Goal: Information Seeking & Learning: Learn about a topic

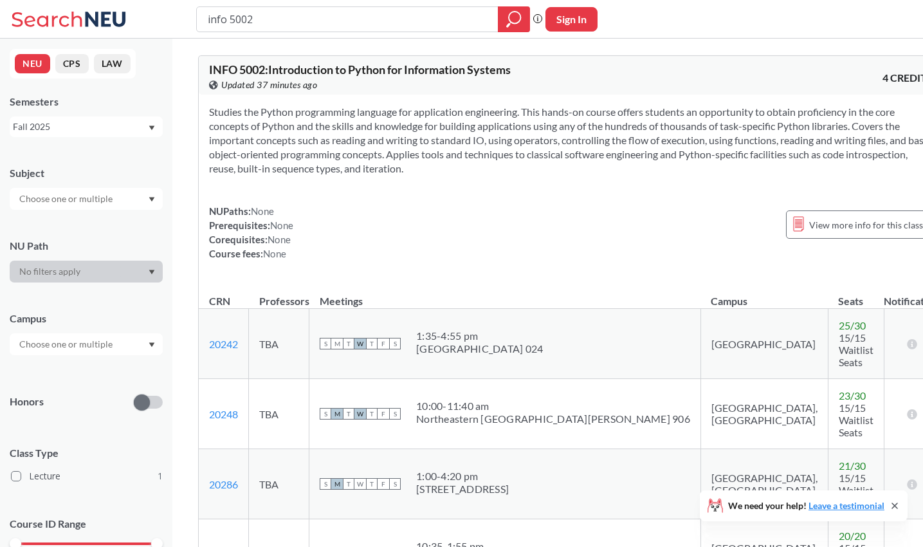
scroll to position [413, 0]
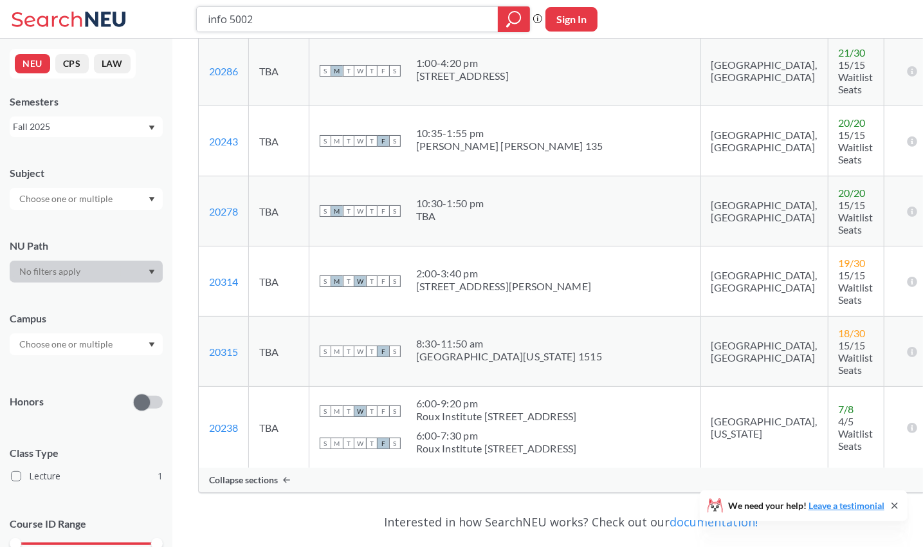
click at [320, 27] on input "info 5002" at bounding box center [347, 19] width 282 height 22
type input "i"
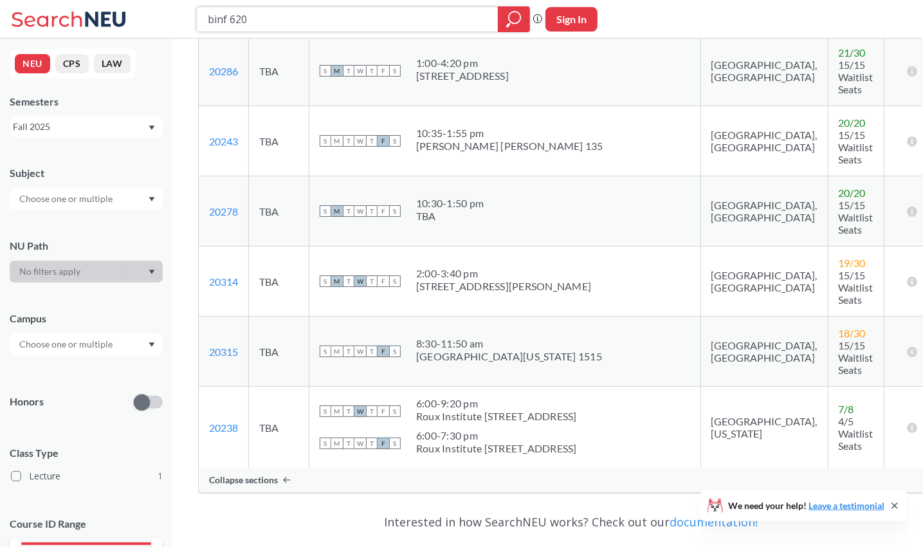
type input "binf 6200"
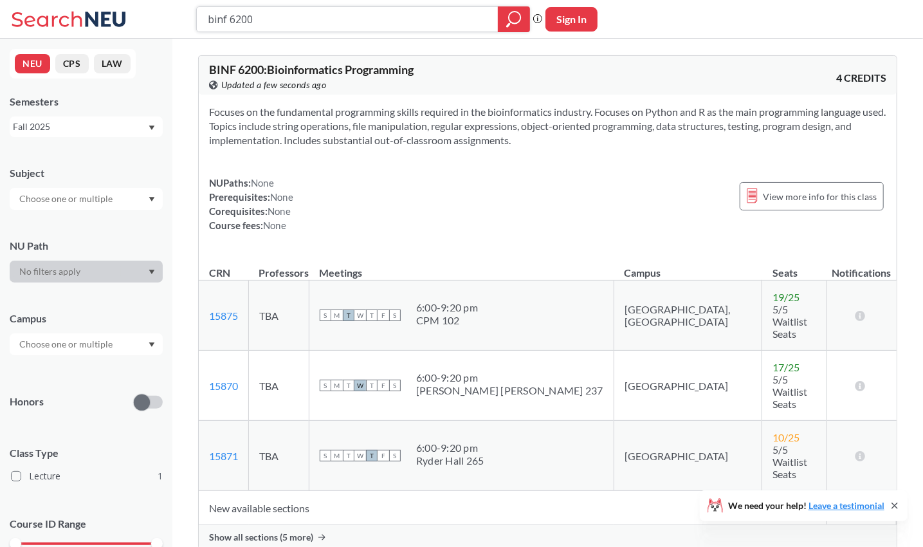
click at [259, 21] on input "binf 6200" at bounding box center [347, 19] width 282 height 22
type input "cs 5001"
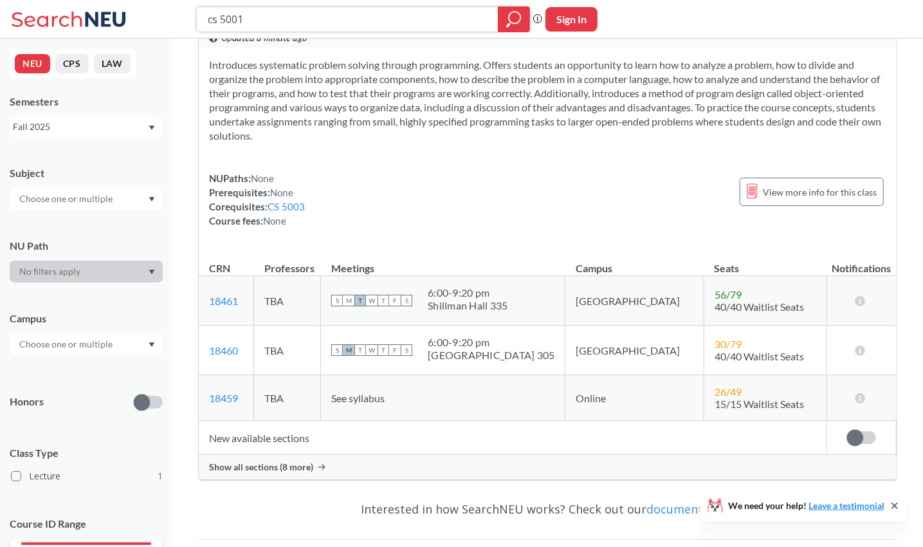
scroll to position [49, 0]
click at [293, 467] on span "Show all sections (8 more)" at bounding box center [261, 465] width 104 height 12
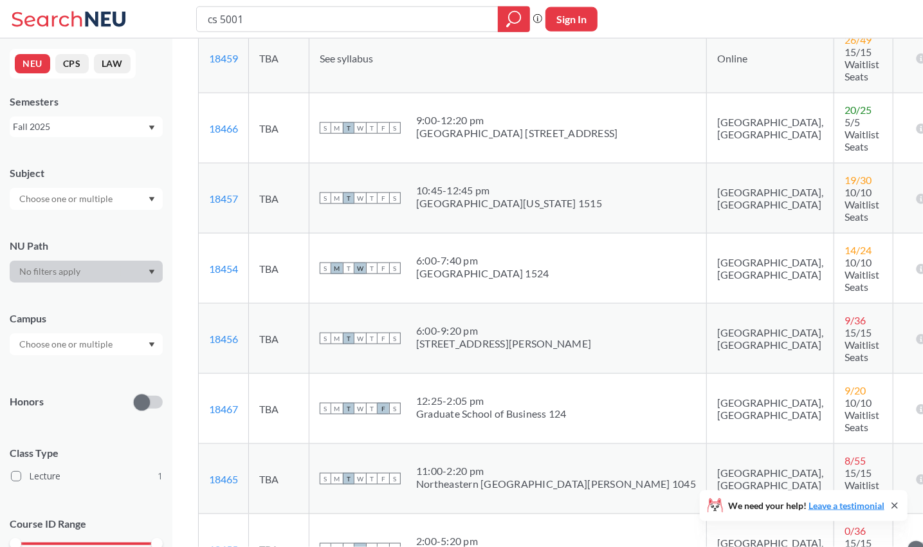
scroll to position [427, 0]
